Goal: Information Seeking & Learning: Learn about a topic

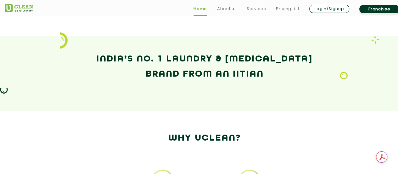
scroll to position [534, 0]
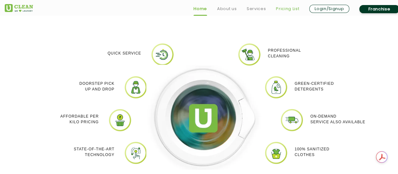
click at [280, 8] on link "Pricing List" at bounding box center [287, 9] width 23 height 8
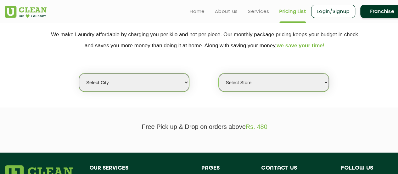
scroll to position [126, 0]
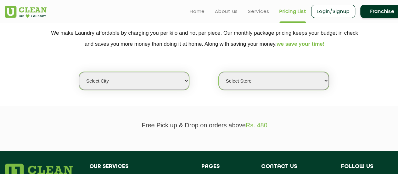
click at [98, 83] on select "Select city [GEOGRAPHIC_DATA] [GEOGRAPHIC_DATA] [GEOGRAPHIC_DATA] [GEOGRAPHIC_D…" at bounding box center [134, 81] width 110 height 18
select select "161"
click at [79, 72] on select "Select city [GEOGRAPHIC_DATA] [GEOGRAPHIC_DATA] [GEOGRAPHIC_DATA] [GEOGRAPHIC_D…" at bounding box center [134, 81] width 110 height 18
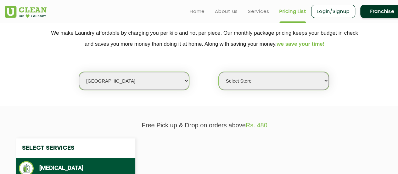
select select "0"
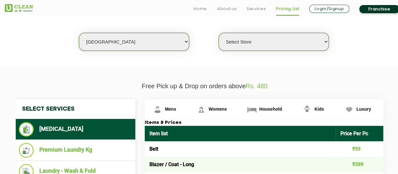
scroll to position [243, 0]
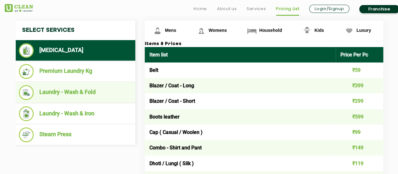
click at [82, 92] on li "Laundry - Wash & Fold" at bounding box center [75, 92] width 113 height 15
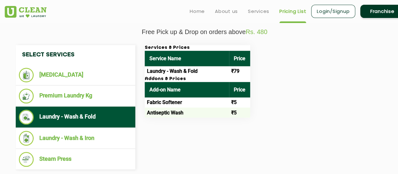
scroll to position [180, 0]
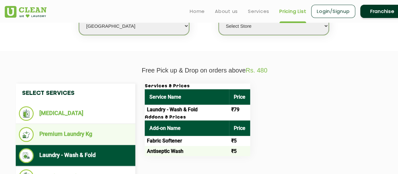
click at [74, 138] on li "Premium Laundry Kg" at bounding box center [75, 134] width 113 height 15
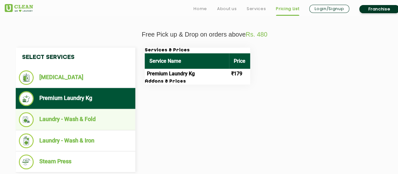
scroll to position [275, 0]
